Goal: Transaction & Acquisition: Subscribe to service/newsletter

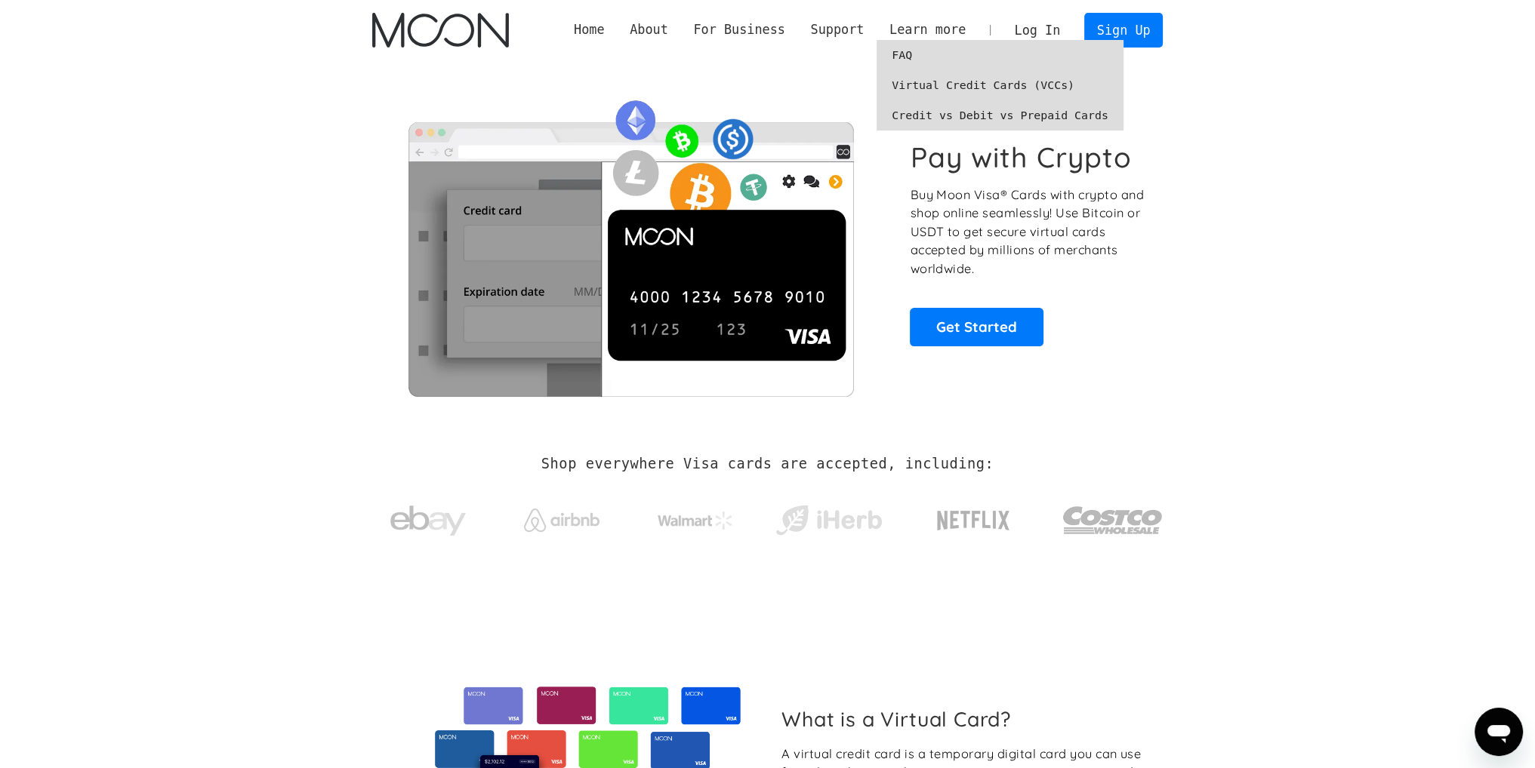
click at [939, 76] on link "Virtual Credit Cards (VCCs)" at bounding box center [999, 85] width 247 height 30
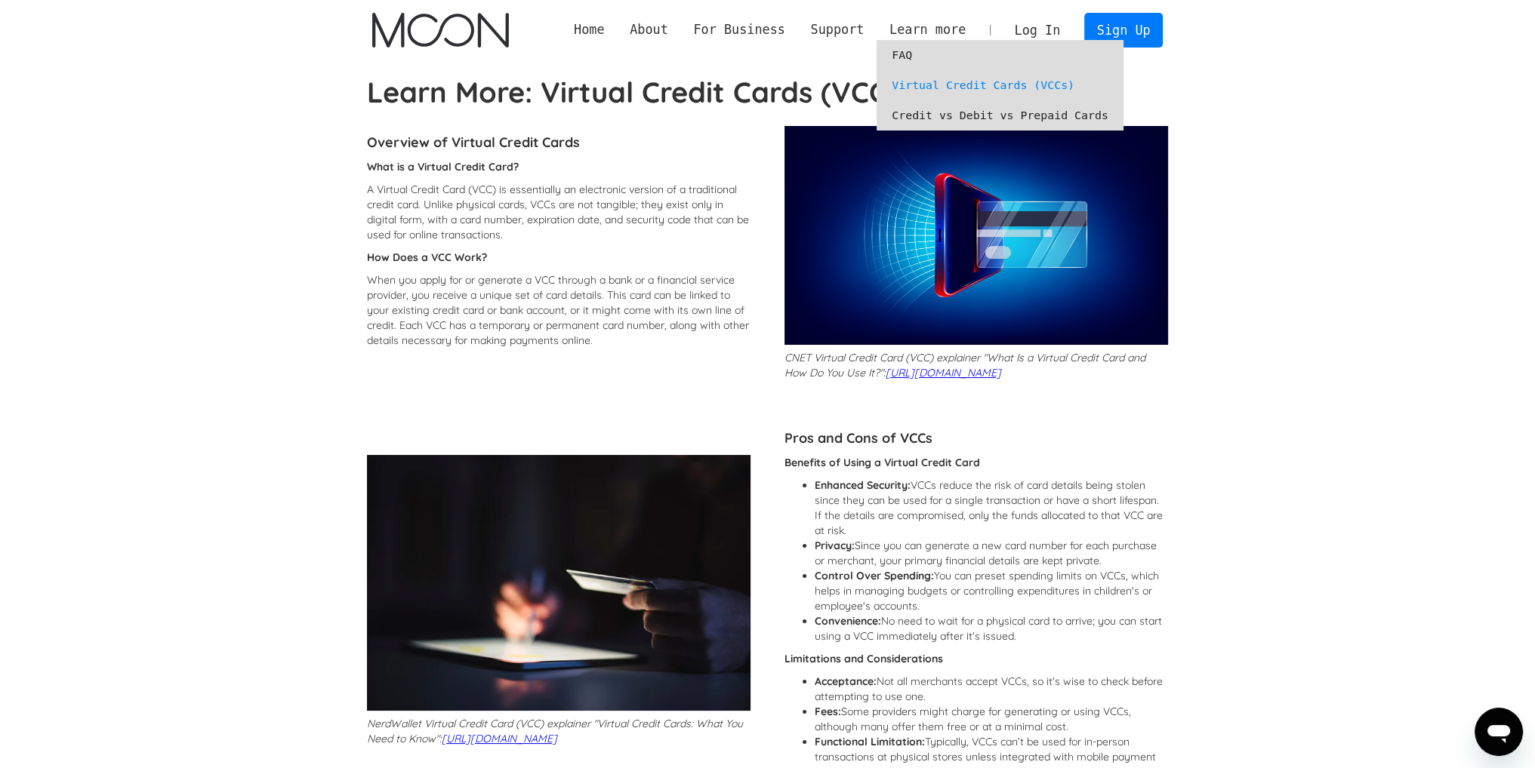
click at [924, 56] on link "FAQ" at bounding box center [999, 55] width 247 height 30
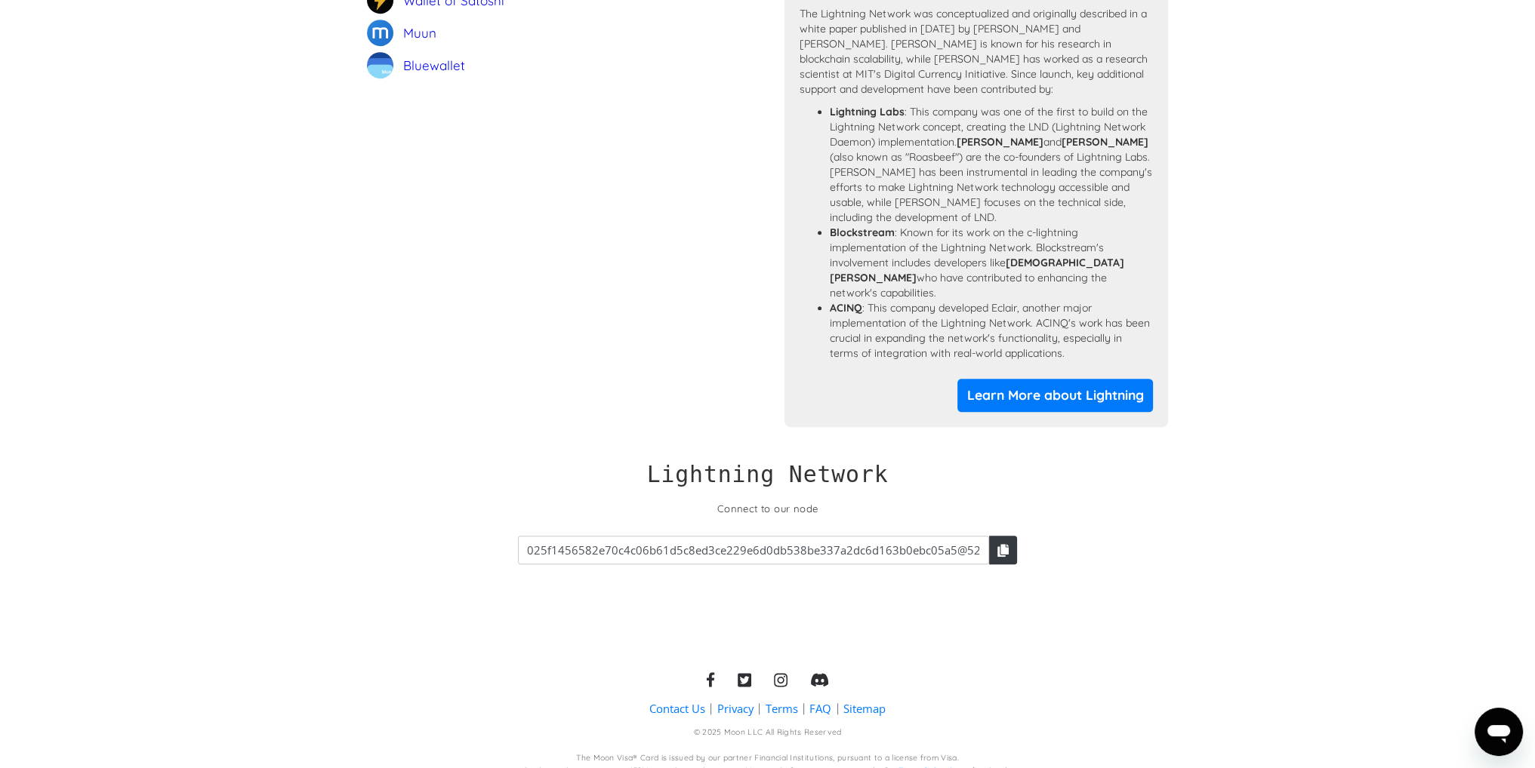
scroll to position [1327, 0]
